Goal: Information Seeking & Learning: Learn about a topic

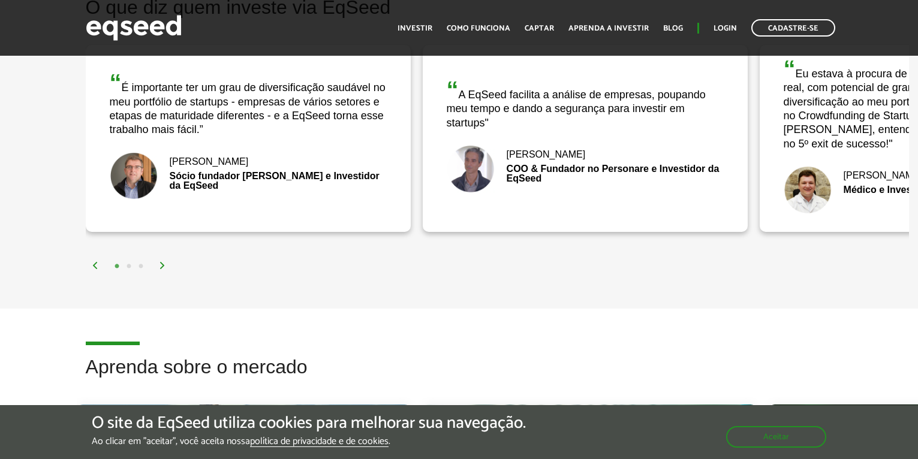
scroll to position [1919, 0]
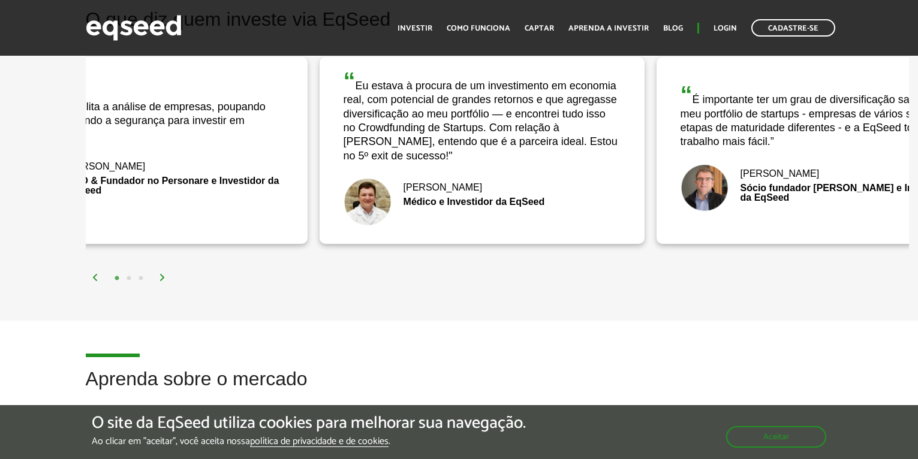
drag, startPoint x: 881, startPoint y: 156, endPoint x: 441, endPoint y: 192, distance: 442.2
click at [441, 192] on div "“ Eu estava à procura de um investimento em economia real, com potencial de gra…" at bounding box center [482, 150] width 325 height 187
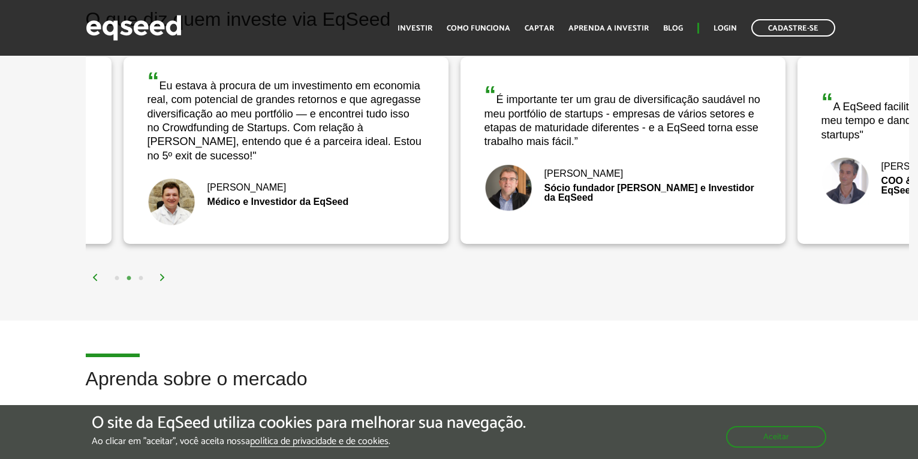
drag, startPoint x: 690, startPoint y: 218, endPoint x: 312, endPoint y: 236, distance: 378.2
click at [313, 236] on div "“ Eu estava à procura de um investimento em economia real, com potencial de gra…" at bounding box center [286, 150] width 325 height 187
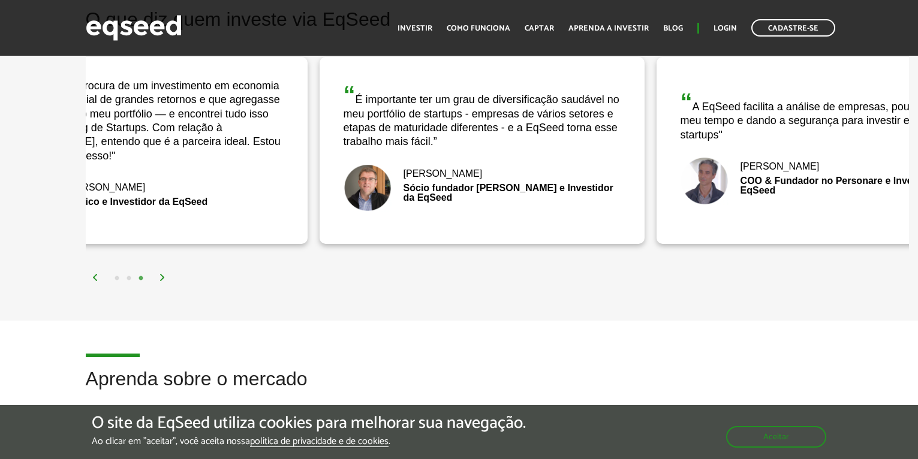
drag, startPoint x: 601, startPoint y: 216, endPoint x: 498, endPoint y: 219, distance: 103.2
click at [498, 219] on div "“ É importante ter um grau de diversificação saudável no meu portfólio de start…" at bounding box center [482, 150] width 325 height 187
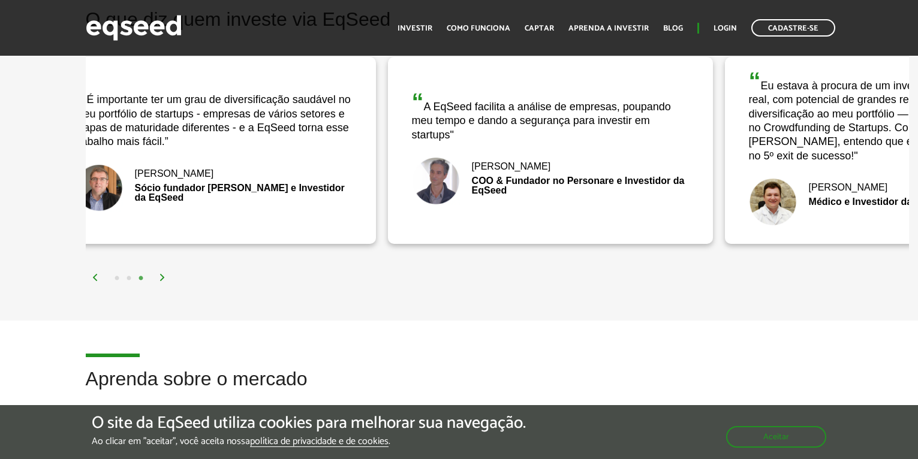
drag, startPoint x: 681, startPoint y: 218, endPoint x: 308, endPoint y: 210, distance: 373.1
click at [308, 210] on div "“ É importante ter um grau de diversificação saudável no meu portfólio de start…" at bounding box center [213, 150] width 325 height 187
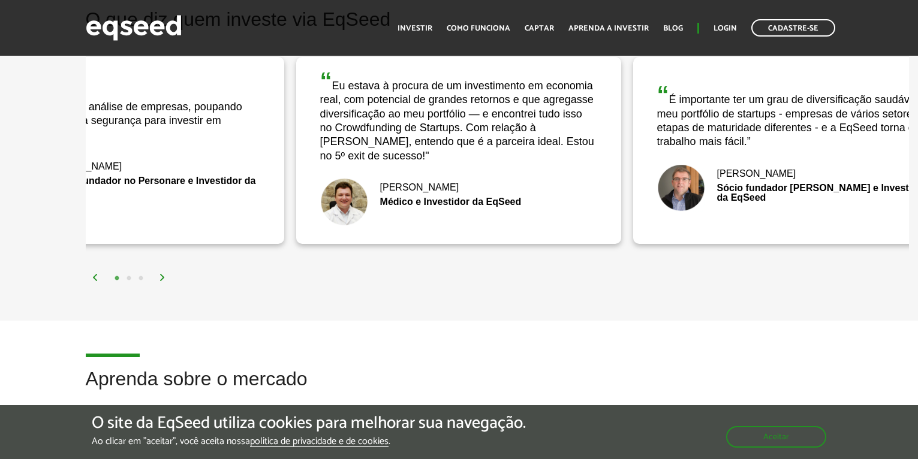
drag, startPoint x: 872, startPoint y: 228, endPoint x: 408, endPoint y: 241, distance: 463.7
click at [408, 241] on div "“ Eu estava à procura de um investimento em economia real, com potencial de gra…" at bounding box center [458, 150] width 325 height 187
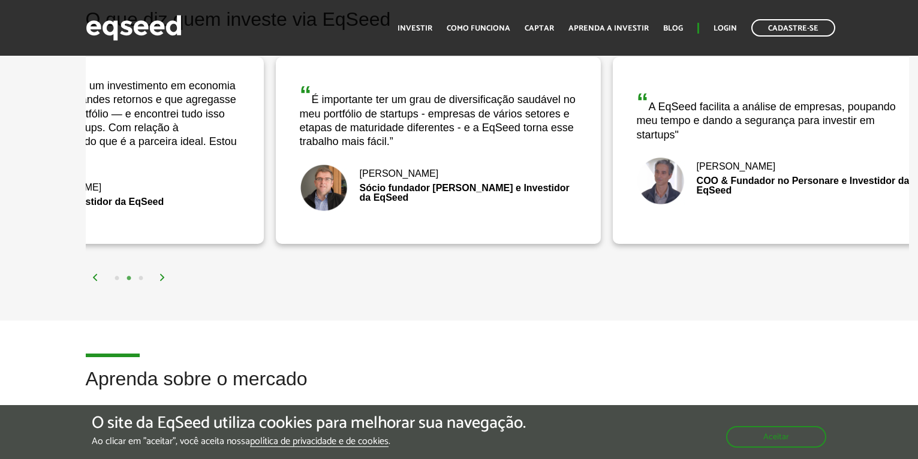
drag, startPoint x: 710, startPoint y: 210, endPoint x: 218, endPoint y: 199, distance: 491.9
click at [220, 200] on div "[PERSON_NAME] e Investidor da EqSeed" at bounding box center [101, 202] width 277 height 48
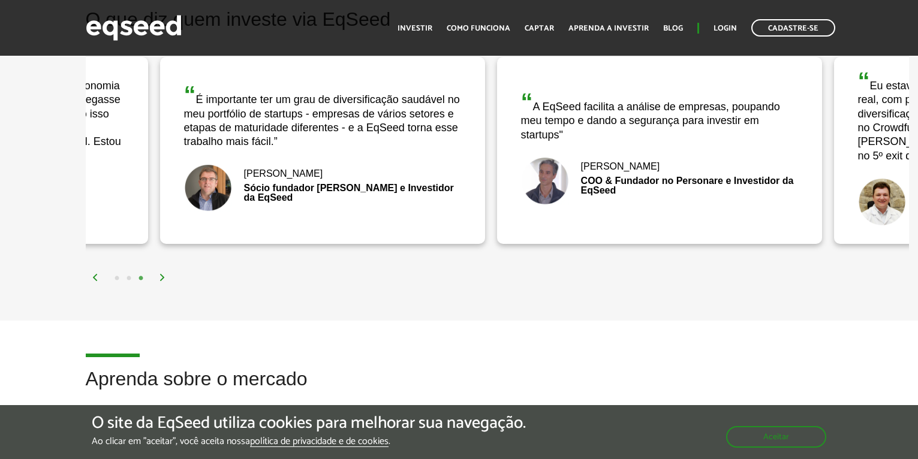
drag, startPoint x: 622, startPoint y: 216, endPoint x: 384, endPoint y: 218, distance: 238.7
click at [384, 218] on div "“ É importante ter um grau de diversificação saudável no meu portfólio de start…" at bounding box center [322, 150] width 325 height 187
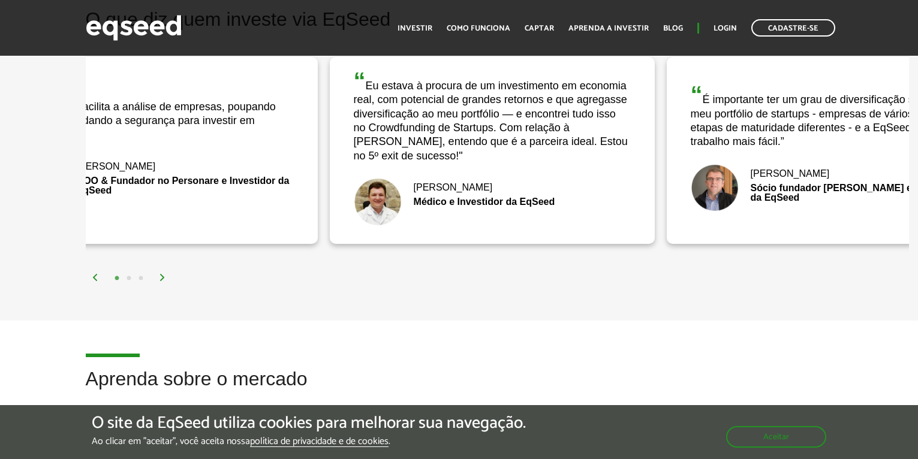
drag, startPoint x: 877, startPoint y: 158, endPoint x: 431, endPoint y: 165, distance: 446.8
click at [431, 165] on div "“ Eu estava à procura de um investimento em economia real, com potencial de gra…" at bounding box center [492, 150] width 325 height 187
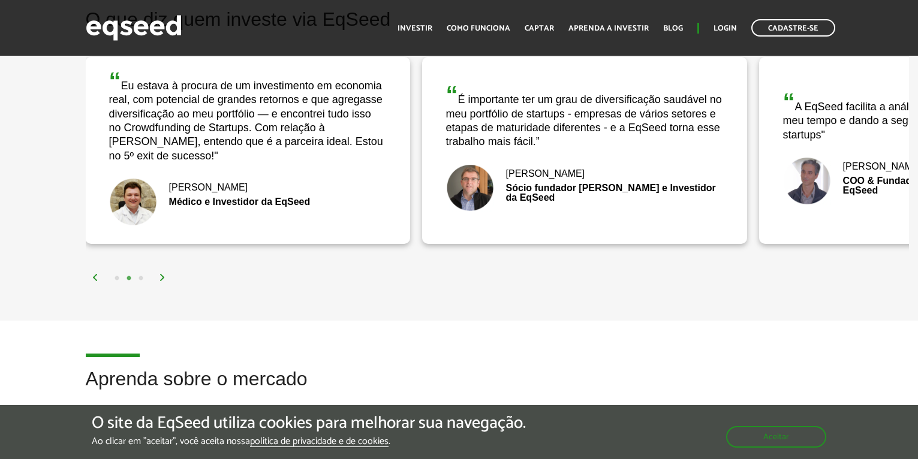
drag, startPoint x: 660, startPoint y: 201, endPoint x: 337, endPoint y: 185, distance: 323.0
click at [337, 185] on div "[PERSON_NAME] e Investidor da EqSeed" at bounding box center [247, 202] width 277 height 48
click at [95, 276] on img at bounding box center [95, 277] width 7 height 7
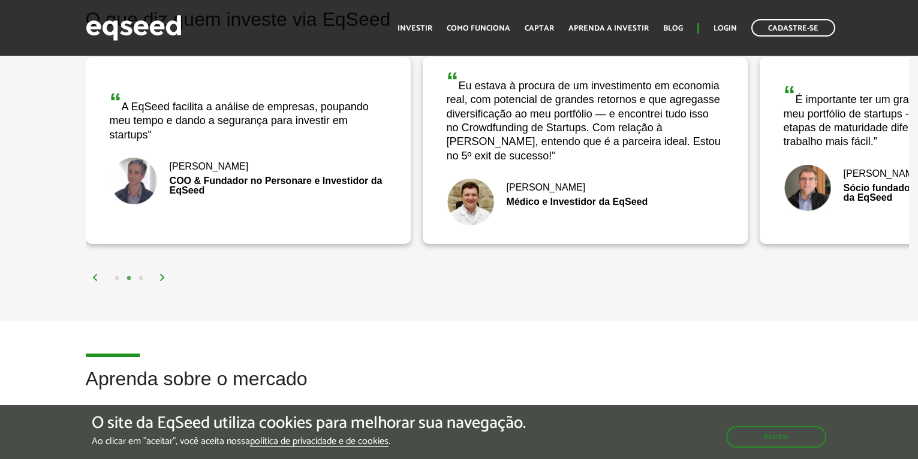
click at [92, 276] on img at bounding box center [95, 277] width 7 height 7
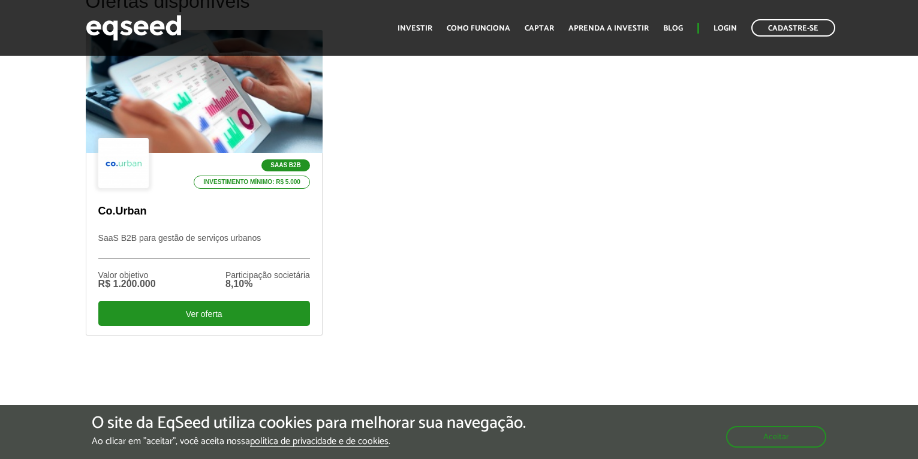
scroll to position [360, 0]
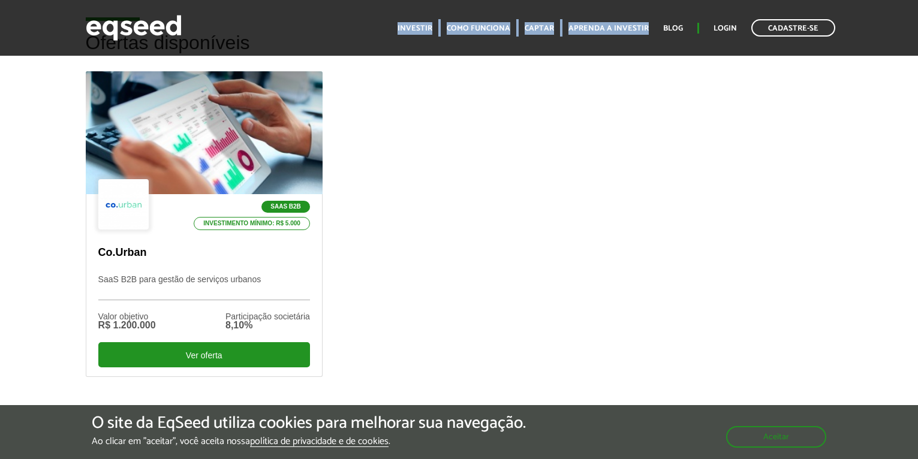
drag, startPoint x: 381, startPoint y: 29, endPoint x: 655, endPoint y: 25, distance: 274.7
click at [655, 25] on div "Cadastre-se Toggle navigation Toggle navigation Início Investir Como funciona C…" at bounding box center [459, 28] width 765 height 32
copy div "Cadastre-se Toggle navigation Toggle navigation Início Investir Como funciona C…"
